Goal: Find specific page/section: Find specific page/section

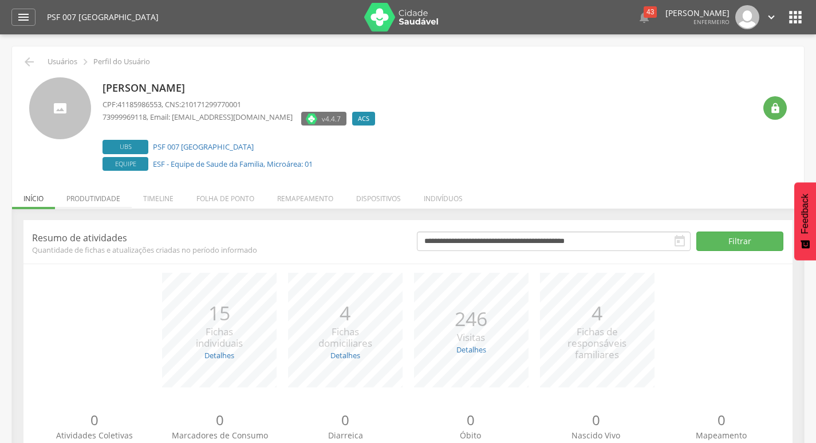
click at [99, 205] on li "Produtividade" at bounding box center [93, 195] width 77 height 27
click at [108, 191] on li "Produtividade" at bounding box center [93, 195] width 77 height 27
click at [89, 189] on li "Produtividade" at bounding box center [93, 195] width 77 height 27
